Goal: Find specific page/section

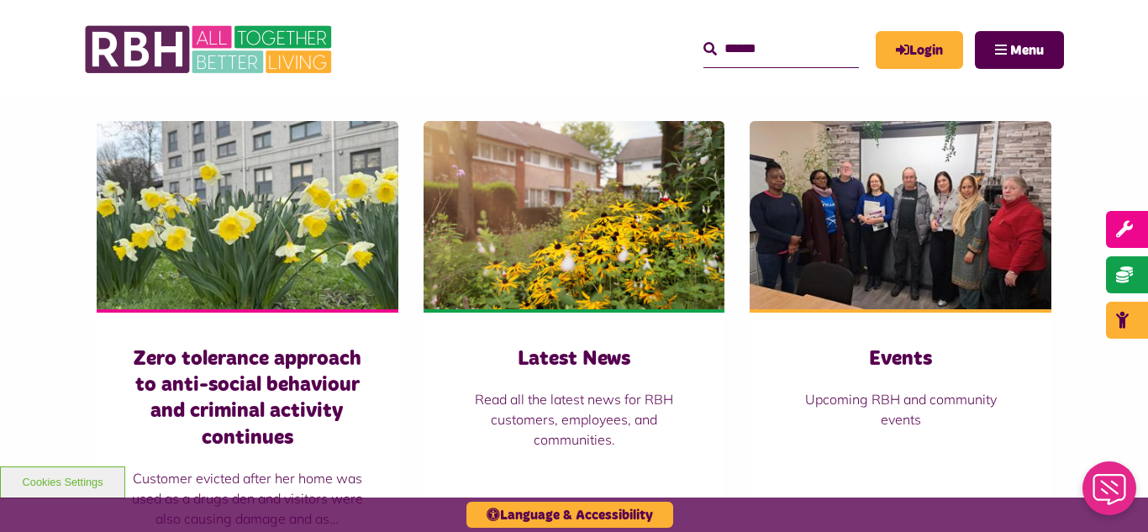
scroll to position [1143, 0]
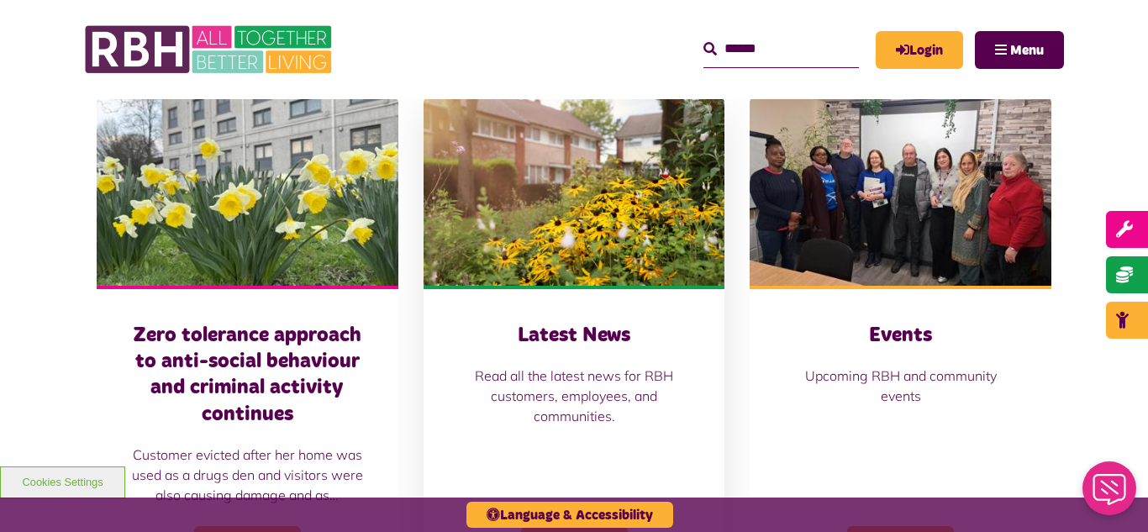
click at [529, 224] on img at bounding box center [575, 192] width 302 height 188
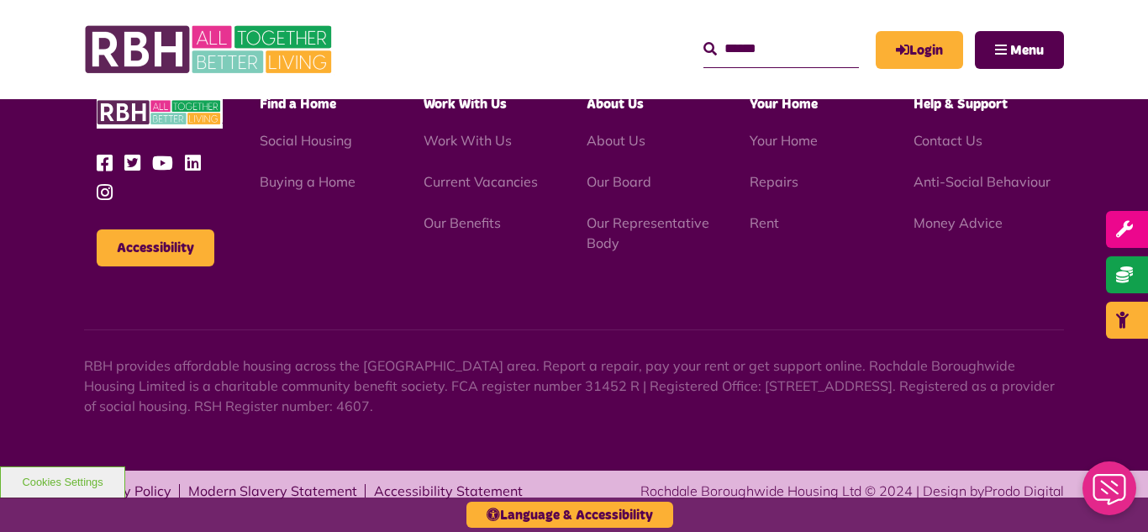
scroll to position [1830, 0]
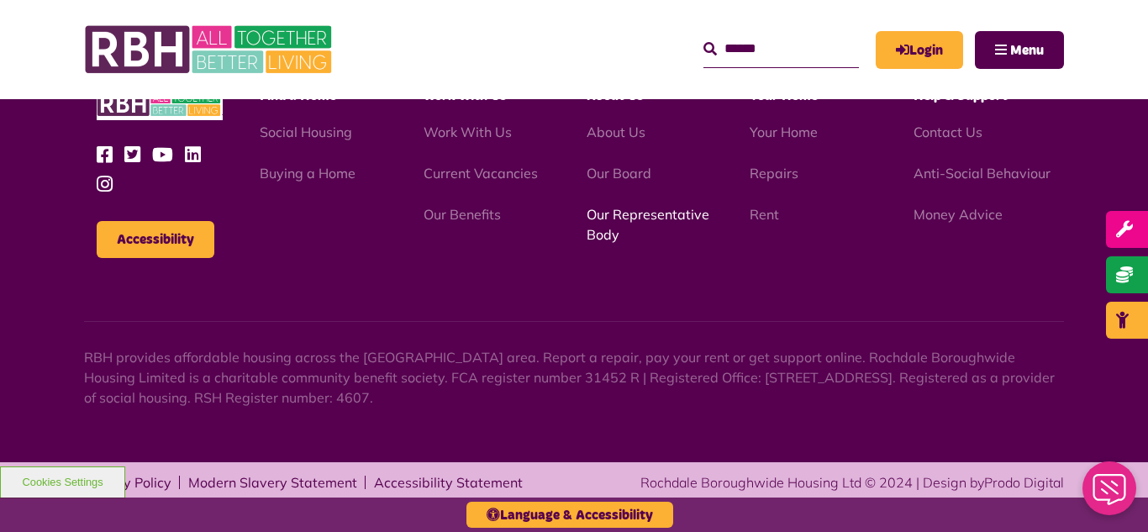
click at [640, 212] on link "Our Representative Body" at bounding box center [648, 224] width 123 height 37
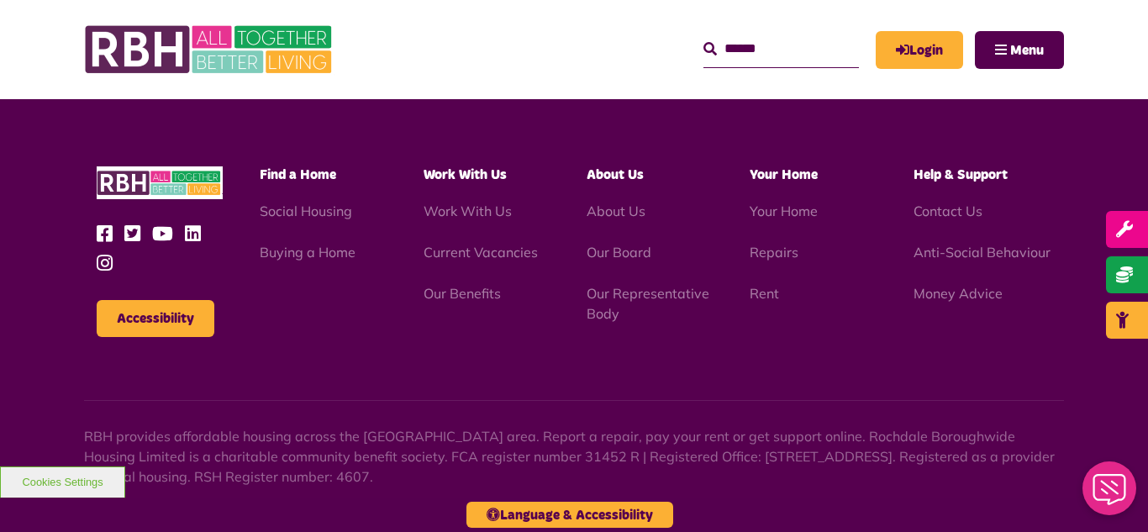
scroll to position [4881, 0]
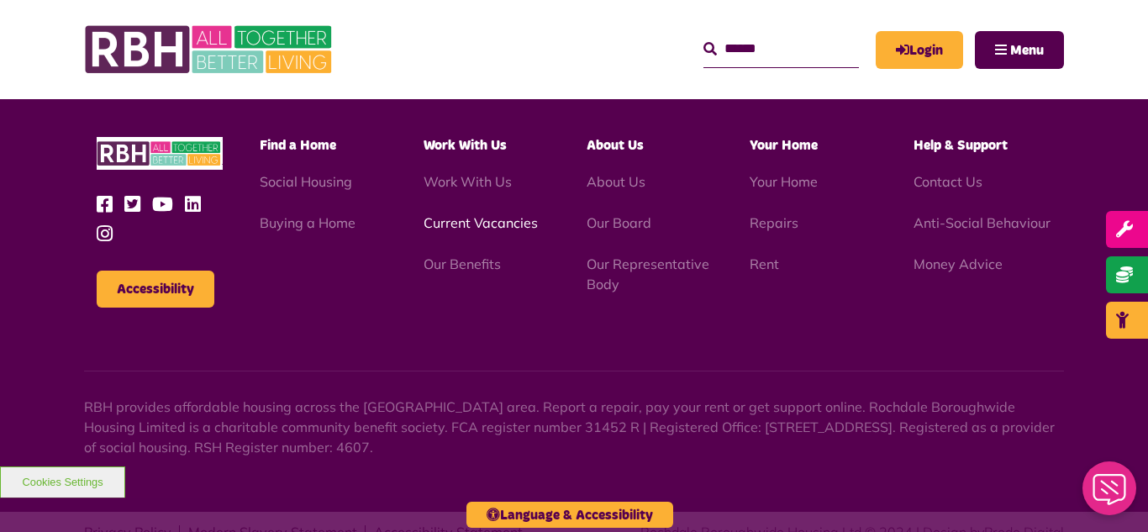
click at [469, 214] on link "Current Vacancies" at bounding box center [481, 222] width 114 height 17
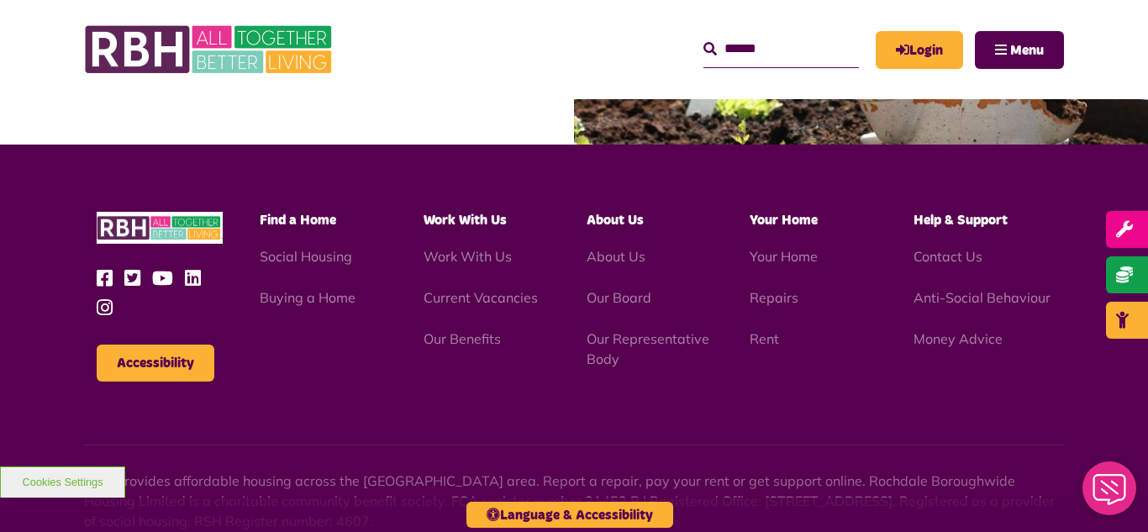
scroll to position [2028, 0]
